Goal: Check status: Check status

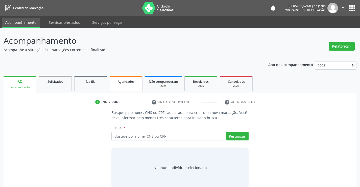
click at [127, 79] on div "Agendados" at bounding box center [125, 81] width 25 height 5
select select "8"
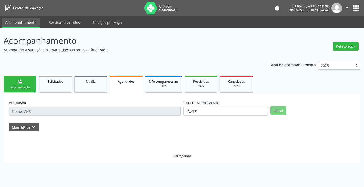
click at [127, 79] on div "Agendados" at bounding box center [126, 81] width 26 height 5
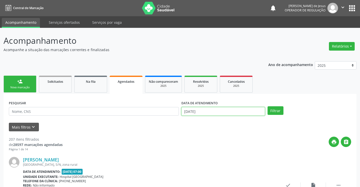
click at [199, 113] on input "[DATE]" at bounding box center [223, 111] width 84 height 9
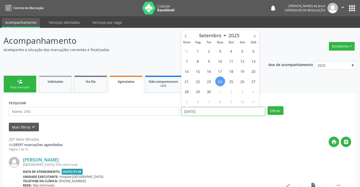
click at [199, 113] on input "[DATE]" at bounding box center [223, 111] width 84 height 9
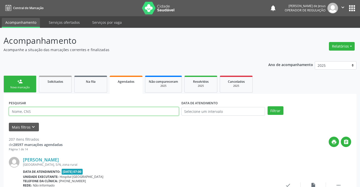
click at [102, 109] on input "text" at bounding box center [94, 111] width 170 height 9
type input "210173903140006"
click at [268, 106] on button "Filtrar" at bounding box center [276, 110] width 16 height 9
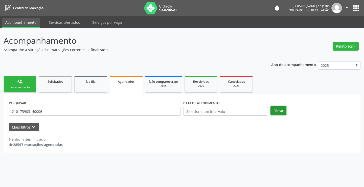
click at [279, 113] on button "Filtrar" at bounding box center [278, 110] width 16 height 9
click at [176, 108] on input "210173903140006" at bounding box center [95, 111] width 172 height 9
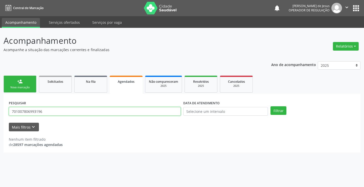
type input "701007806993196"
click at [270, 106] on button "Filtrar" at bounding box center [278, 110] width 16 height 9
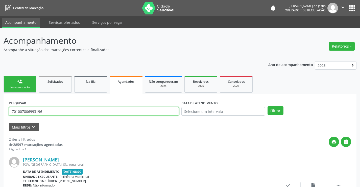
click at [158, 110] on input "701007806993196" at bounding box center [94, 111] width 170 height 9
type input "702000331567289"
click at [268, 106] on button "Filtrar" at bounding box center [276, 110] width 16 height 9
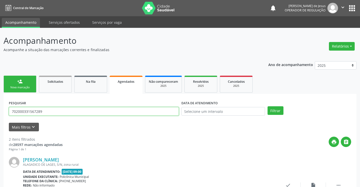
click at [91, 110] on input "702000331567289" at bounding box center [94, 111] width 170 height 9
type input "700000810634400"
click at [268, 106] on button "Filtrar" at bounding box center [276, 110] width 16 height 9
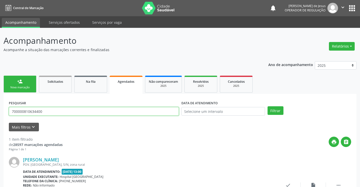
click at [84, 113] on input "700000810634400" at bounding box center [94, 111] width 170 height 9
type input "704204717609382"
click at [268, 106] on button "Filtrar" at bounding box center [276, 110] width 16 height 9
click at [128, 113] on input "704204717609382" at bounding box center [94, 111] width 170 height 9
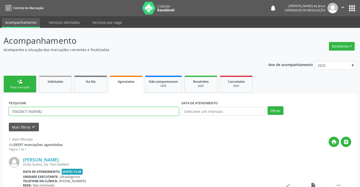
click at [128, 113] on input "704204717609382" at bounding box center [94, 111] width 170 height 9
type input "705003499277250"
click at [268, 106] on button "Filtrar" at bounding box center [276, 110] width 16 height 9
click at [132, 113] on input "705003499277250" at bounding box center [94, 111] width 170 height 9
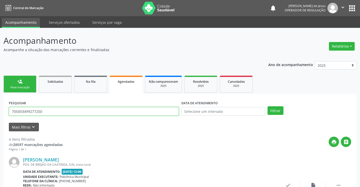
click at [132, 113] on input "705003499277250" at bounding box center [94, 111] width 170 height 9
type input "708508382338173"
click at [268, 106] on button "Filtrar" at bounding box center [276, 110] width 16 height 9
click at [270, 111] on button "Filtrar" at bounding box center [276, 110] width 16 height 9
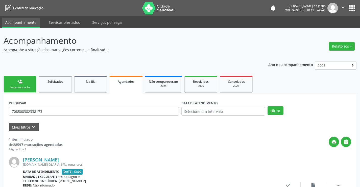
scroll to position [46, 0]
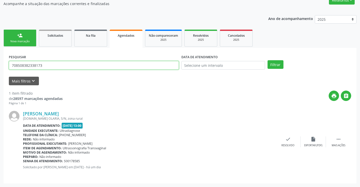
click at [172, 65] on input "708508382338173" at bounding box center [94, 65] width 170 height 9
type input "708403763102066"
click at [268, 60] on button "Filtrar" at bounding box center [276, 64] width 16 height 9
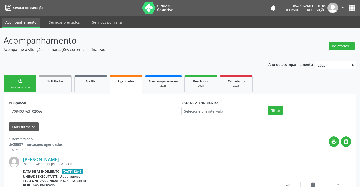
scroll to position [0, 0]
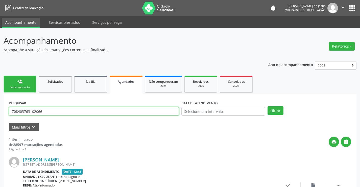
click at [52, 109] on input "708403763102066" at bounding box center [94, 111] width 170 height 9
drag, startPoint x: 52, startPoint y: 109, endPoint x: 57, endPoint y: 106, distance: 6.0
click at [57, 106] on div "PESQUISAR 708403763102066" at bounding box center [94, 109] width 173 height 20
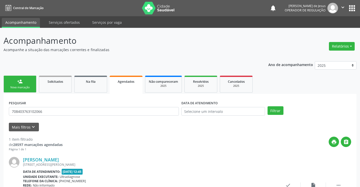
click at [57, 106] on div "PESQUISAR 708403763102066" at bounding box center [94, 109] width 173 height 20
click at [55, 114] on input "708403763102066" at bounding box center [94, 111] width 170 height 9
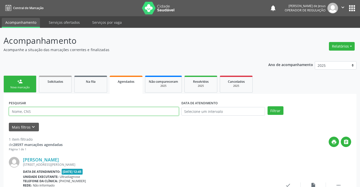
click at [52, 104] on div "PESQUISAR" at bounding box center [94, 109] width 173 height 20
click at [52, 103] on div "PESQUISAR" at bounding box center [94, 109] width 173 height 20
click at [52, 108] on input "text" at bounding box center [94, 111] width 170 height 9
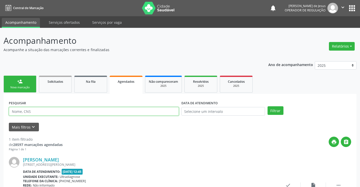
click at [86, 109] on input "text" at bounding box center [94, 111] width 170 height 9
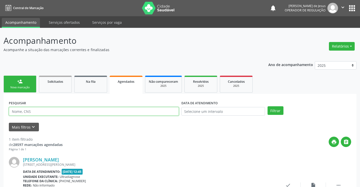
click at [86, 109] on input "text" at bounding box center [94, 111] width 170 height 9
click at [91, 82] on span "Na fila" at bounding box center [91, 81] width 10 height 4
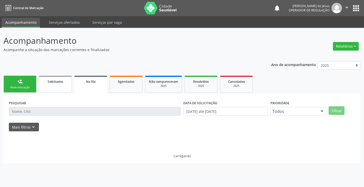
click at [50, 92] on link "Solicitados" at bounding box center [55, 84] width 33 height 17
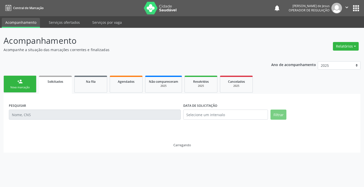
click at [50, 91] on link "Solicitados" at bounding box center [55, 85] width 33 height 18
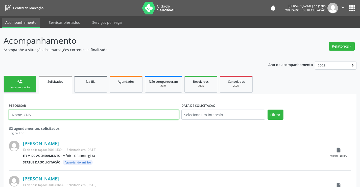
click at [62, 116] on input "text" at bounding box center [94, 114] width 170 height 10
click at [64, 116] on input "text" at bounding box center [94, 114] width 170 height 10
type input "709709065274490"
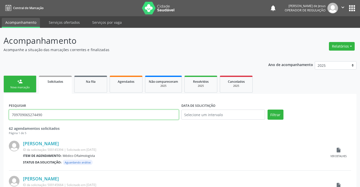
click at [268, 109] on button "Filtrar" at bounding box center [276, 114] width 16 height 10
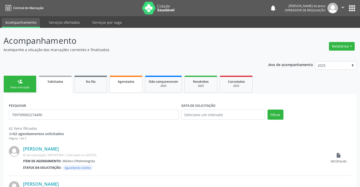
click at [127, 80] on span "Agendados" at bounding box center [126, 81] width 17 height 4
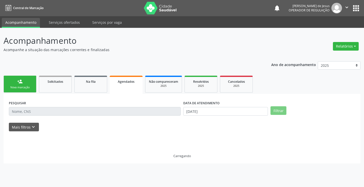
click at [127, 80] on span "Agendados" at bounding box center [126, 81] width 17 height 4
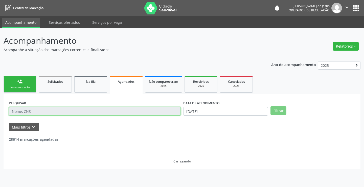
click at [111, 110] on input "text" at bounding box center [95, 111] width 172 height 9
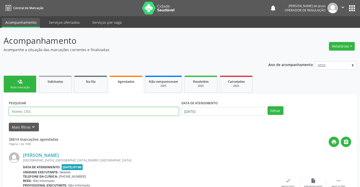
click at [111, 110] on input "text" at bounding box center [94, 111] width 170 height 9
type input "709709065274490"
click at [268, 106] on button "Filtrar" at bounding box center [276, 110] width 16 height 9
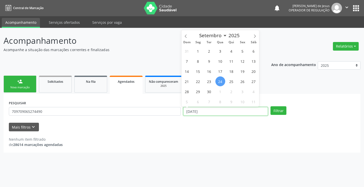
click at [247, 112] on input "[DATE]" at bounding box center [225, 111] width 85 height 9
click at [270, 106] on button "Filtrar" at bounding box center [278, 110] width 16 height 9
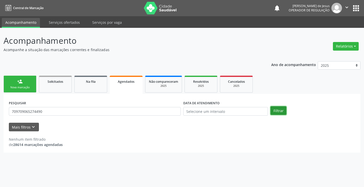
click at [278, 111] on button "Filtrar" at bounding box center [278, 110] width 16 height 9
click at [113, 111] on input "709709065274490" at bounding box center [95, 111] width 172 height 9
click at [278, 111] on button "Filtrar" at bounding box center [278, 110] width 16 height 9
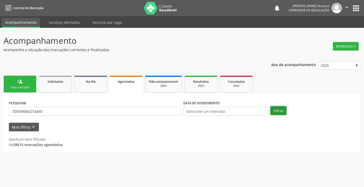
click at [278, 111] on button "Filtrar" at bounding box center [278, 110] width 16 height 9
click at [173, 110] on input "709709065274490" at bounding box center [95, 111] width 172 height 9
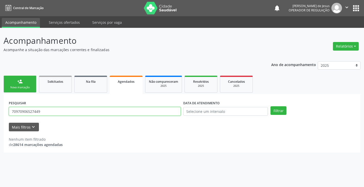
type input "709709065274490"
click at [270, 106] on button "Filtrar" at bounding box center [278, 110] width 16 height 9
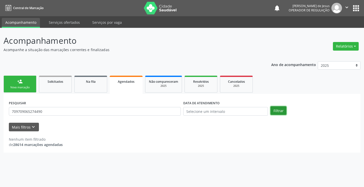
click at [280, 112] on button "Filtrar" at bounding box center [278, 110] width 16 height 9
click at [121, 109] on input "709709065274490" at bounding box center [95, 111] width 172 height 9
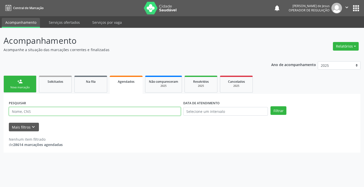
click at [110, 110] on input "text" at bounding box center [95, 111] width 172 height 9
type input "701000898389596"
click at [270, 106] on button "Filtrar" at bounding box center [278, 110] width 16 height 9
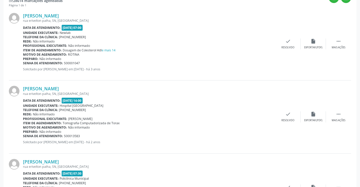
scroll to position [42, 0]
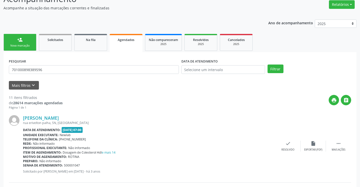
click at [91, 52] on ul "person_add Nova marcação Solicitados Na fila Agendados Não compareceram 2025 Re…" at bounding box center [180, 42] width 353 height 19
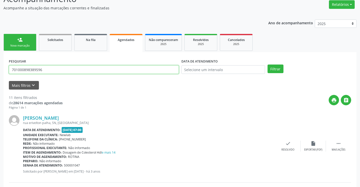
click at [98, 68] on input "701000898389596" at bounding box center [94, 69] width 170 height 9
type input "704103112408078"
click at [268, 64] on button "Filtrar" at bounding box center [276, 68] width 16 height 9
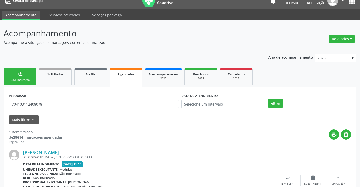
scroll to position [0, 0]
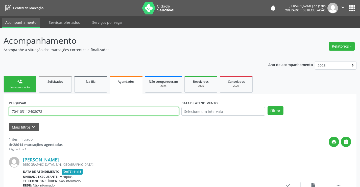
click at [101, 110] on input "704103112408078" at bounding box center [94, 111] width 170 height 9
type input "709609670491277"
click at [268, 106] on button "Filtrar" at bounding box center [276, 110] width 16 height 9
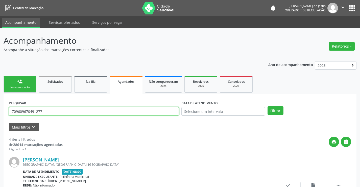
click at [142, 111] on input "709609670491277" at bounding box center [94, 111] width 170 height 9
type input "708504363860370"
click at [268, 106] on button "Filtrar" at bounding box center [276, 110] width 16 height 9
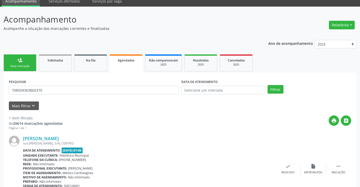
scroll to position [50, 0]
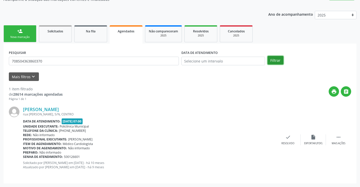
click at [275, 60] on button "Filtrar" at bounding box center [276, 60] width 16 height 9
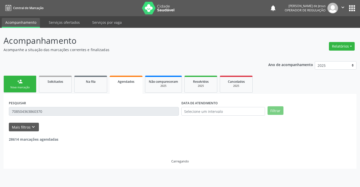
scroll to position [0, 0]
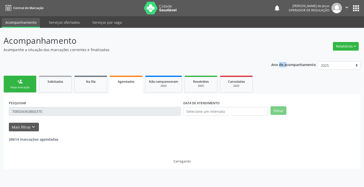
click at [275, 60] on div "Ano de acompanhamento 2025 2024 2023" at bounding box center [315, 66] width 89 height 17
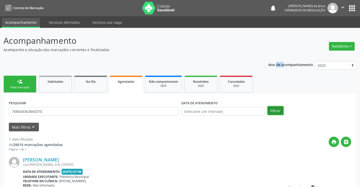
click at [274, 106] on button "Filtrar" at bounding box center [276, 110] width 16 height 9
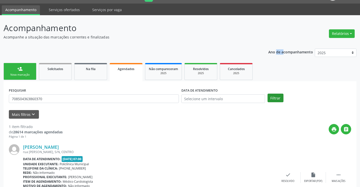
scroll to position [50, 0]
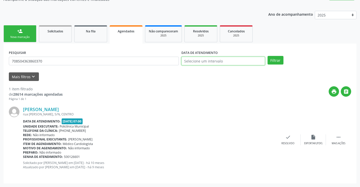
click at [217, 61] on input "text" at bounding box center [223, 61] width 84 height 9
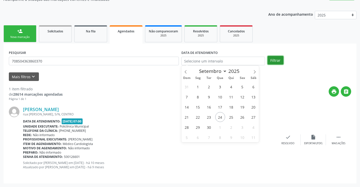
click at [276, 59] on button "Filtrar" at bounding box center [276, 60] width 16 height 9
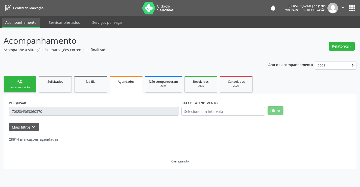
scroll to position [0, 0]
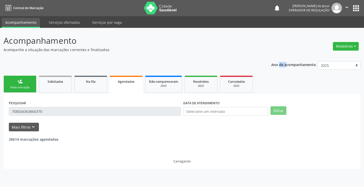
click at [276, 59] on div "Ano de acompanhamento 2025 2024 2023" at bounding box center [315, 66] width 89 height 17
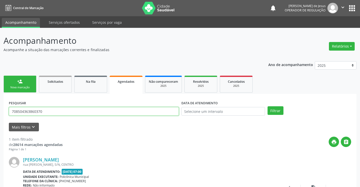
click at [95, 114] on input "708504363860370" at bounding box center [94, 111] width 170 height 9
type input "700106912556918"
click at [268, 106] on button "Filtrar" at bounding box center [276, 110] width 16 height 9
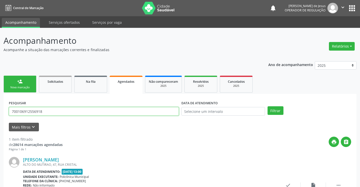
click at [139, 108] on input "700106912556918" at bounding box center [94, 111] width 170 height 9
type input "701805234511079"
click at [268, 106] on button "Filtrar" at bounding box center [276, 110] width 16 height 9
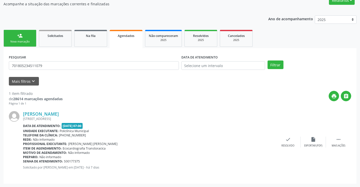
scroll to position [46, 0]
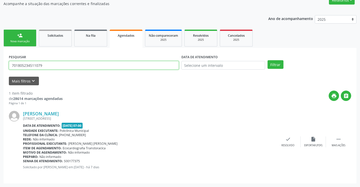
click at [81, 68] on input "701805234511079" at bounding box center [94, 65] width 170 height 9
type input "700000778217307"
click at [268, 60] on button "Filtrar" at bounding box center [276, 64] width 16 height 9
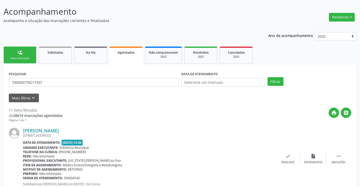
scroll to position [0, 0]
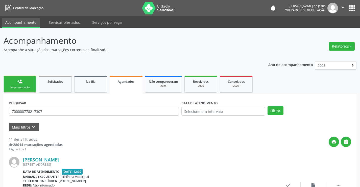
click at [342, 7] on icon "" at bounding box center [343, 8] width 6 height 6
click at [337, 30] on link "Sair" at bounding box center [330, 30] width 35 height 7
